Goal: Task Accomplishment & Management: Use online tool/utility

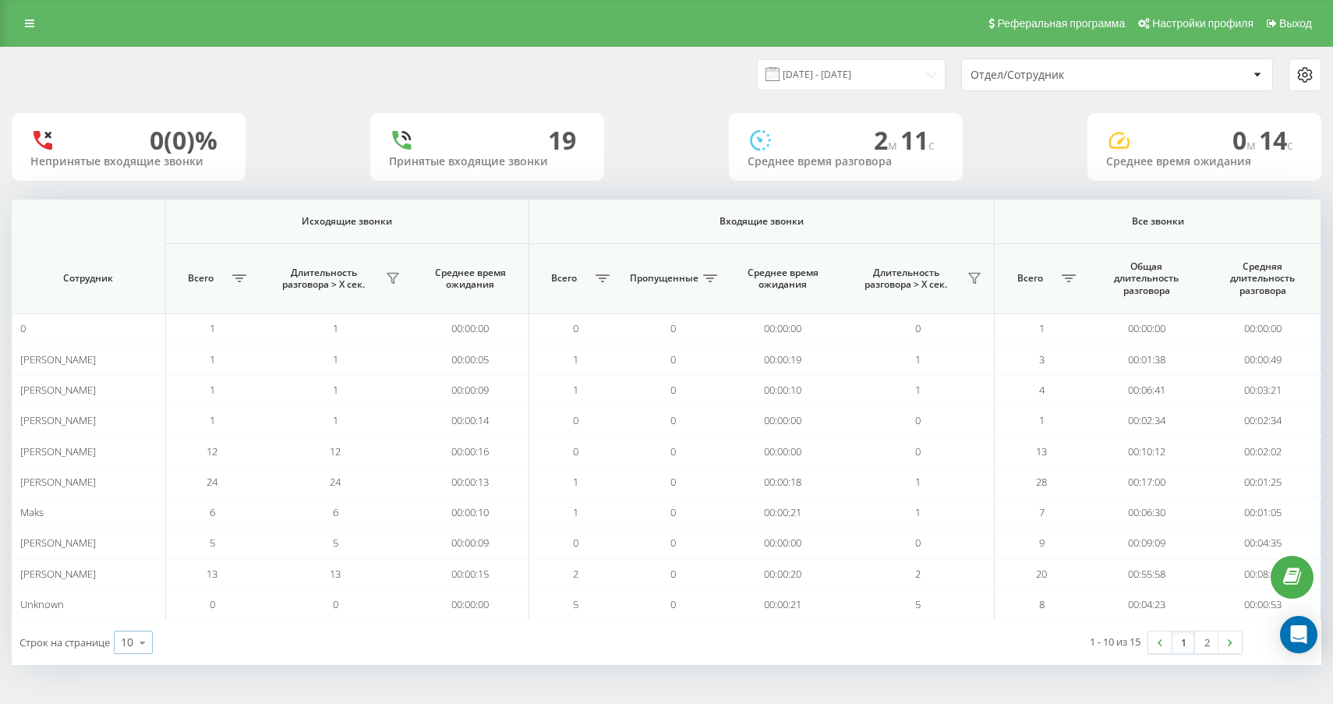
click at [141, 641] on icon at bounding box center [142, 643] width 23 height 30
click at [137, 577] on div "25" at bounding box center [133, 575] width 37 height 23
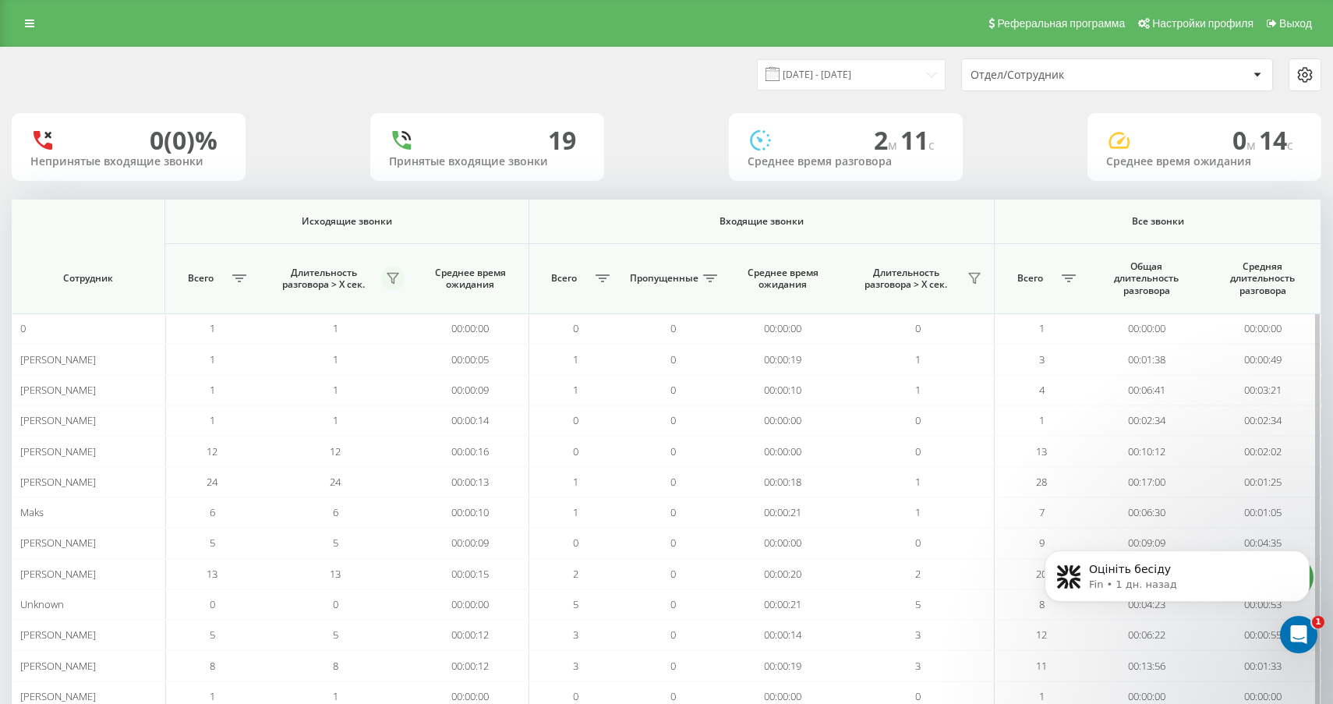
click at [398, 271] on button at bounding box center [392, 278] width 23 height 25
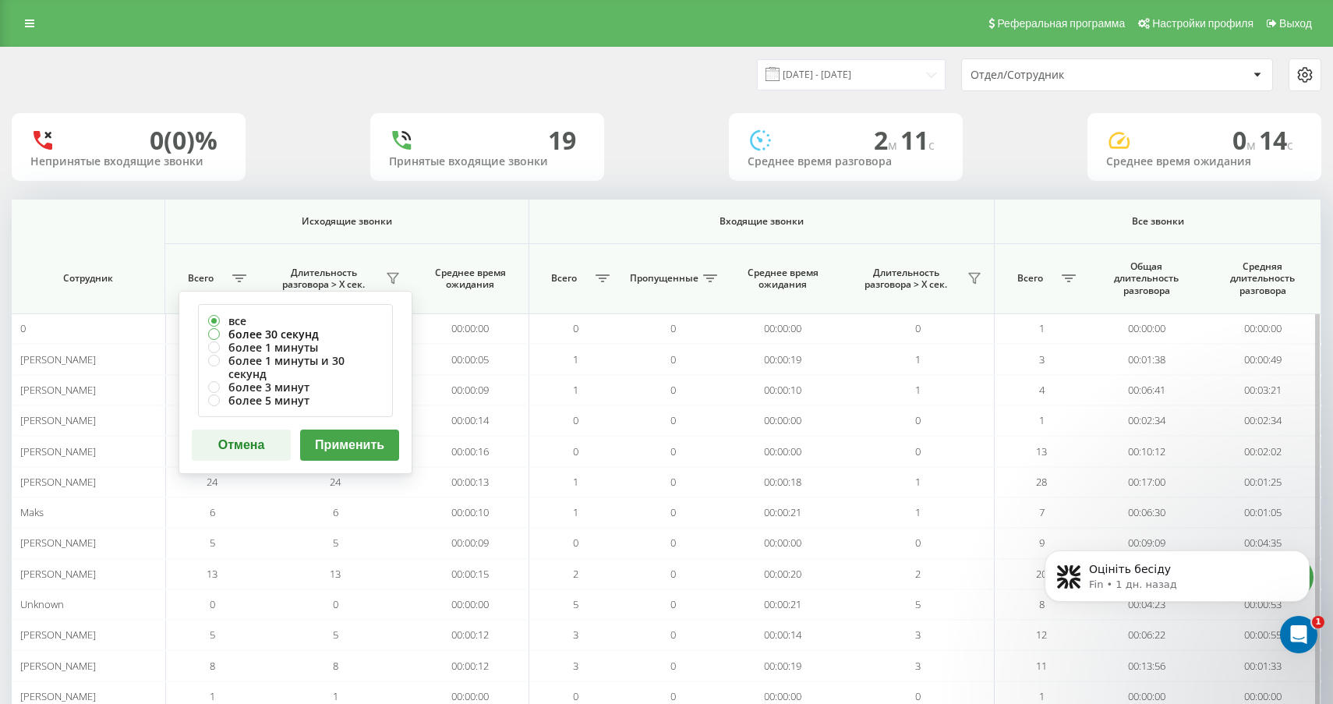
click at [348, 336] on label "более 30 секунд" at bounding box center [295, 333] width 175 height 13
radio input "true"
click at [331, 430] on button "Применить" at bounding box center [349, 445] width 99 height 31
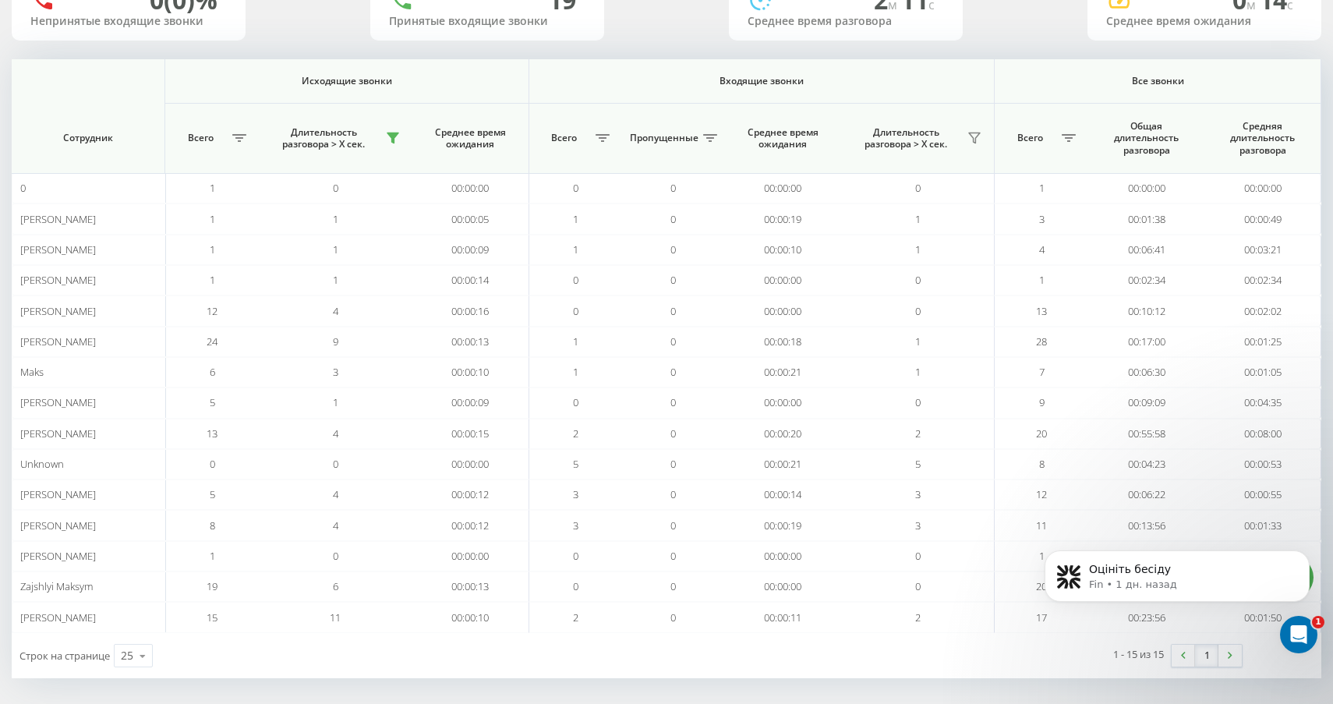
scroll to position [146, 0]
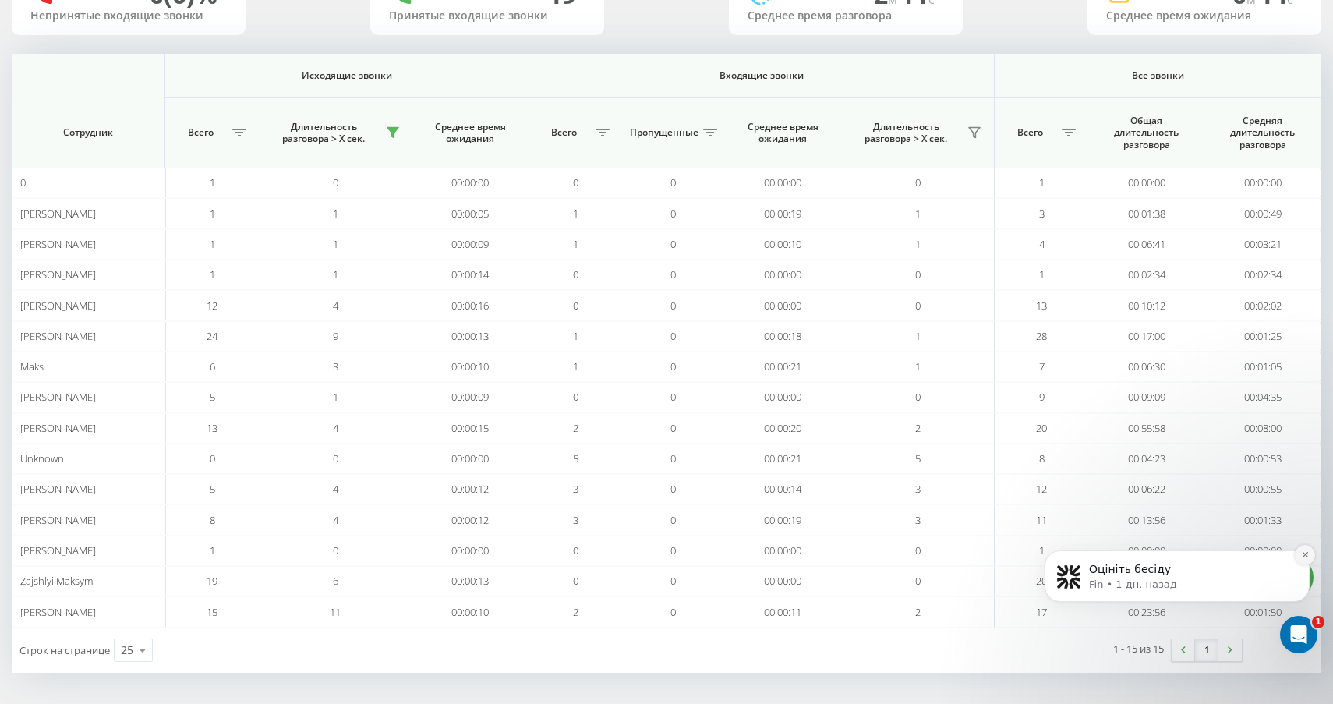
click at [1304, 563] on button "Dismiss notification" at bounding box center [1305, 555] width 20 height 20
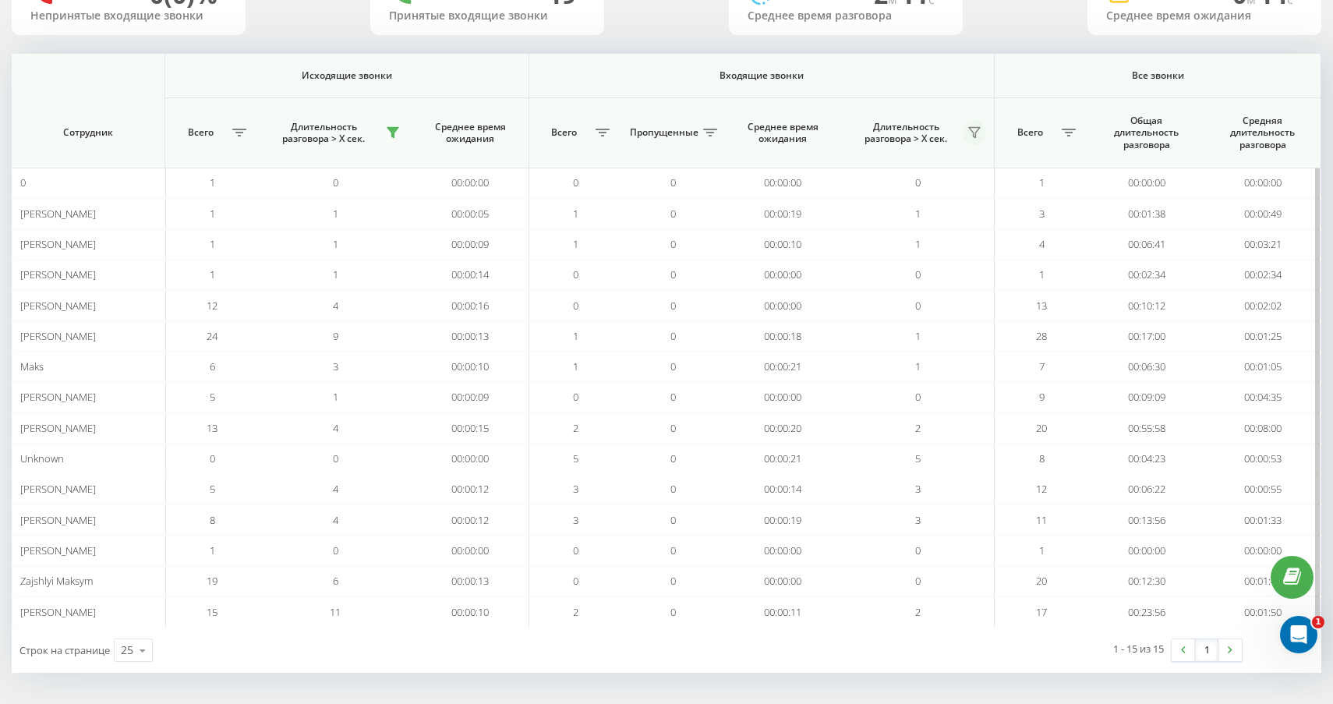
click at [967, 127] on button at bounding box center [974, 132] width 23 height 25
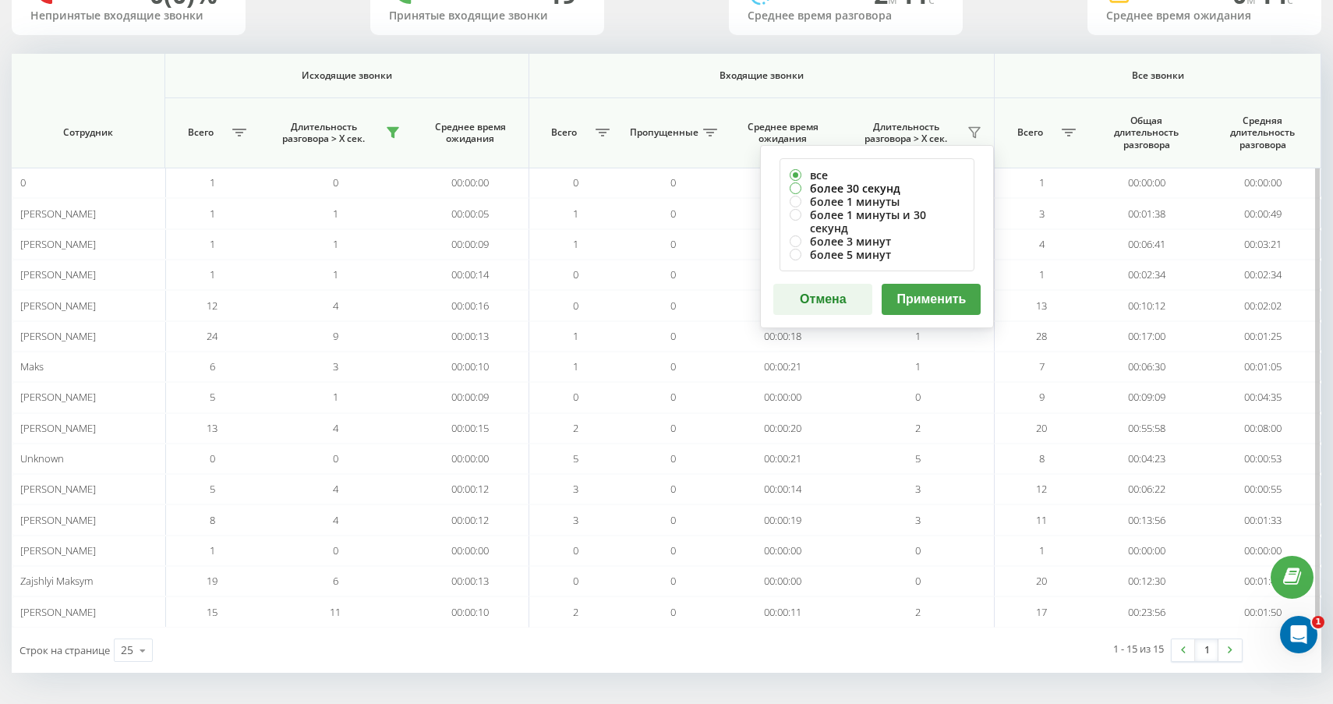
click at [909, 185] on label "более 30 секунд" at bounding box center [877, 188] width 175 height 13
radio input "true"
click at [911, 250] on div "все более 30 секунд более 1 минуты более 1 минуты и 30 секунд более 3 минут бол…" at bounding box center [877, 214] width 195 height 113
click at [913, 299] on button "Применить" at bounding box center [931, 299] width 99 height 31
